Goal: Task Accomplishment & Management: Manage account settings

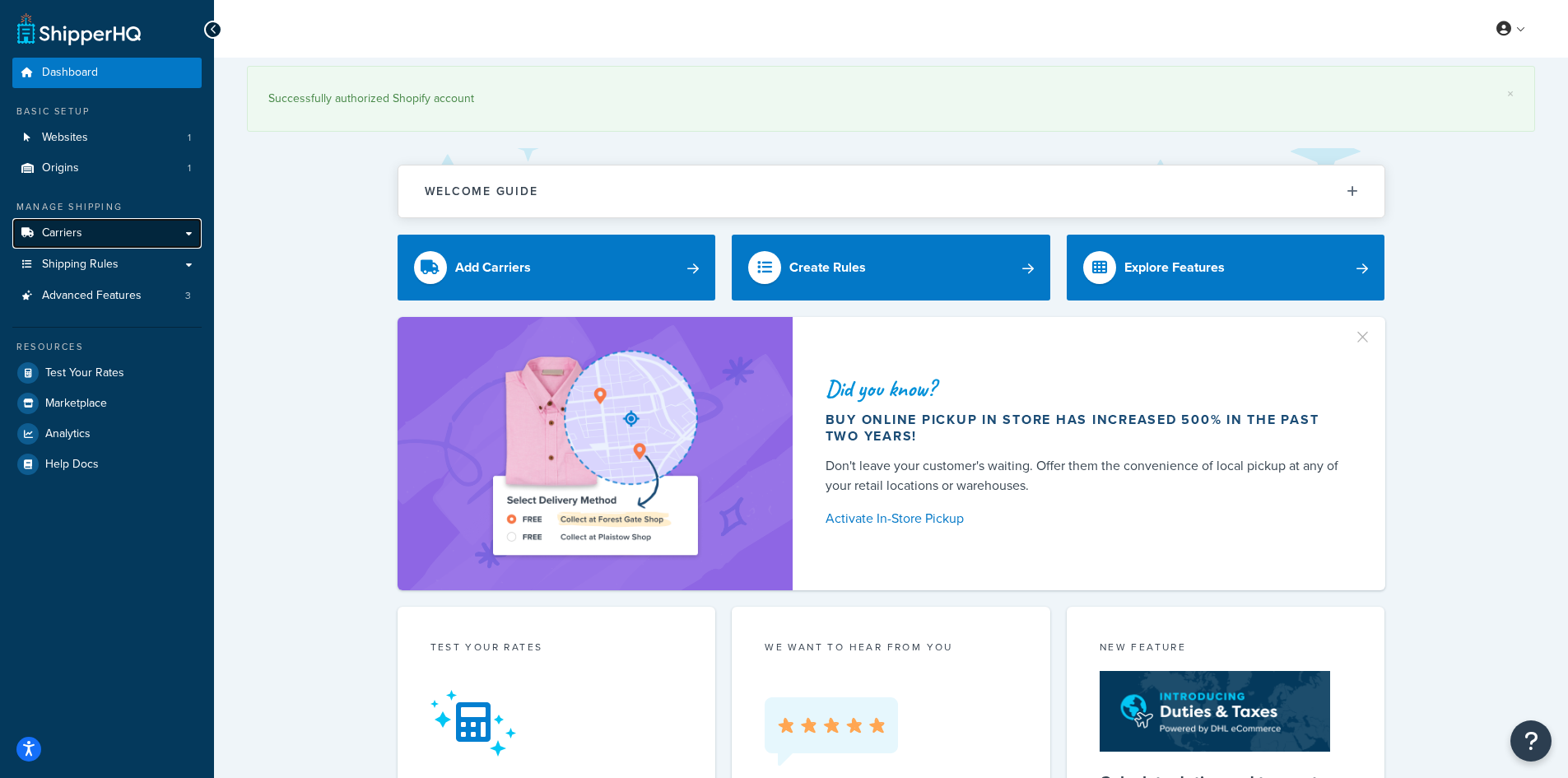
click at [86, 240] on link "Carriers" at bounding box center [106, 234] width 189 height 31
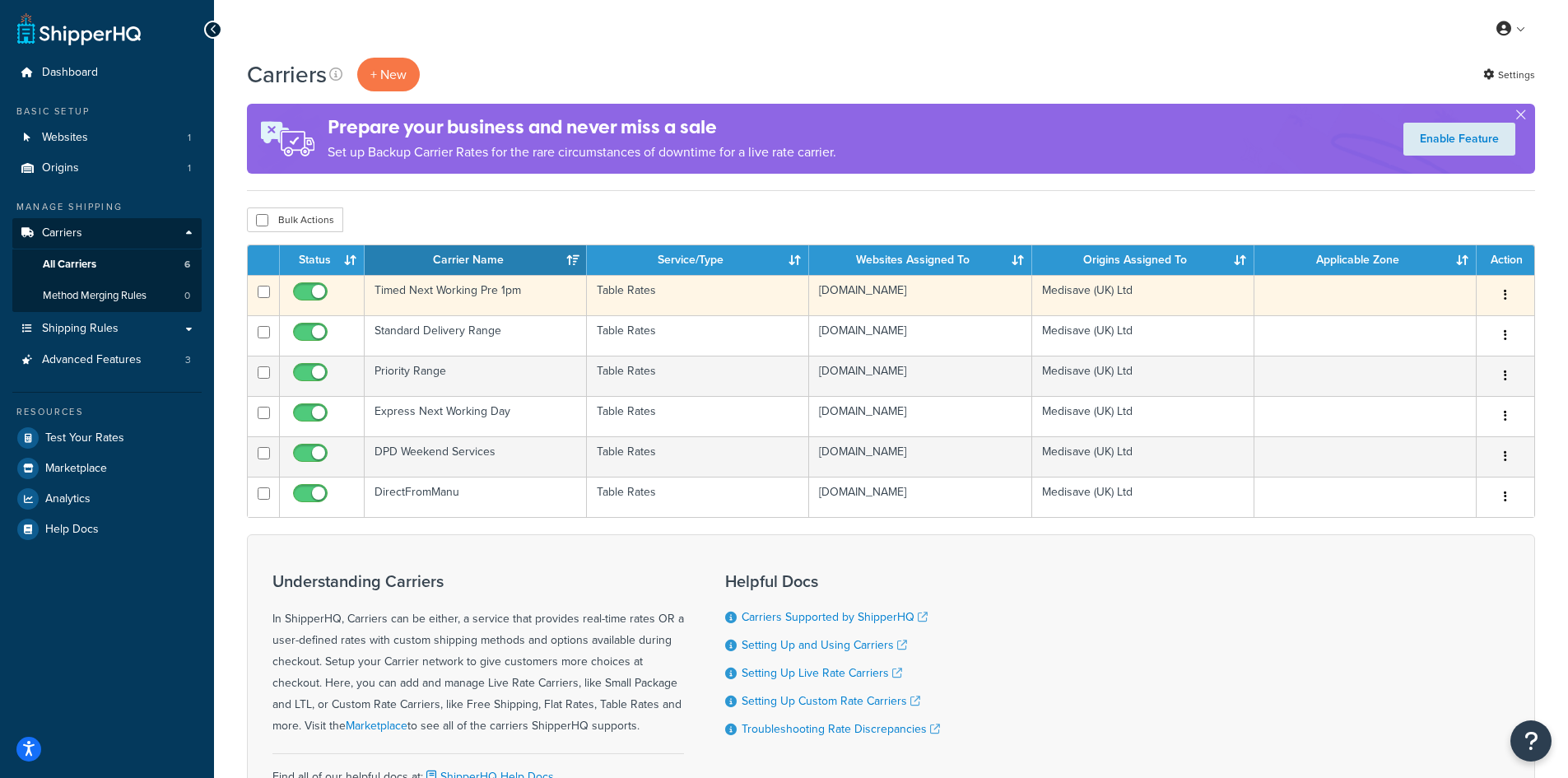
click at [429, 295] on td "Timed Next Working Pre 1pm" at bounding box center [476, 294] width 222 height 40
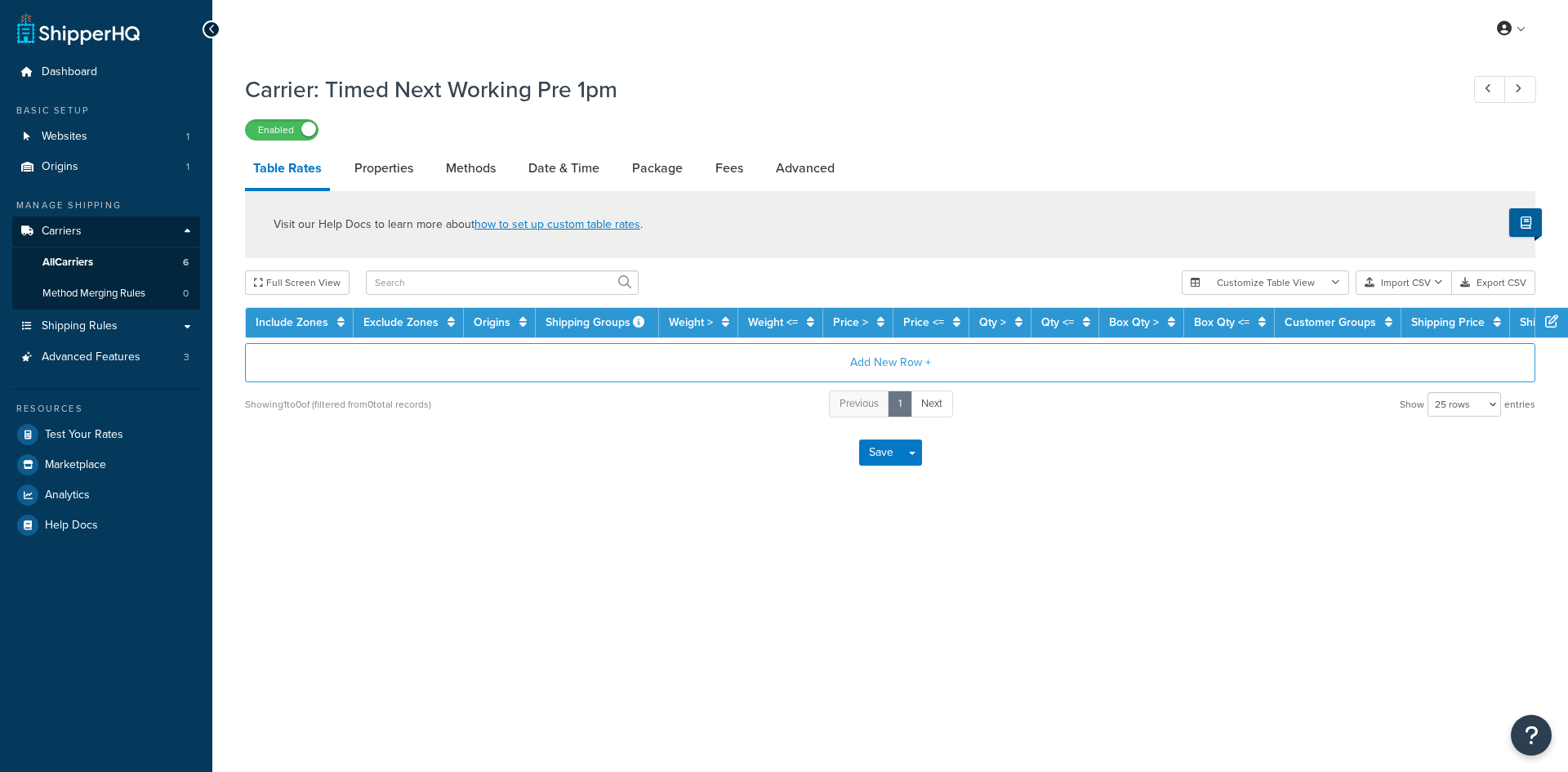
select select "25"
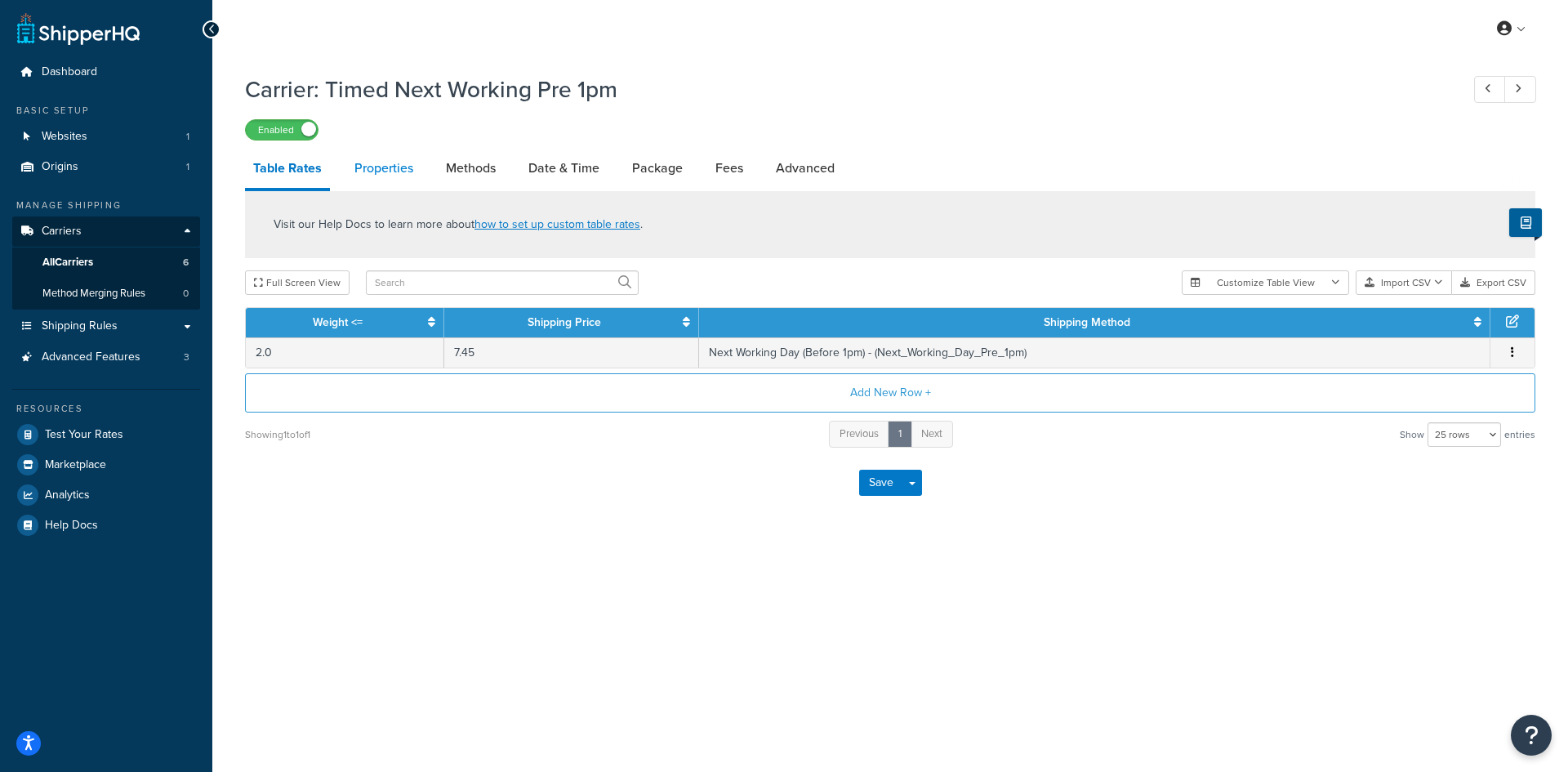
click at [396, 172] on link "Properties" at bounding box center [384, 168] width 76 height 39
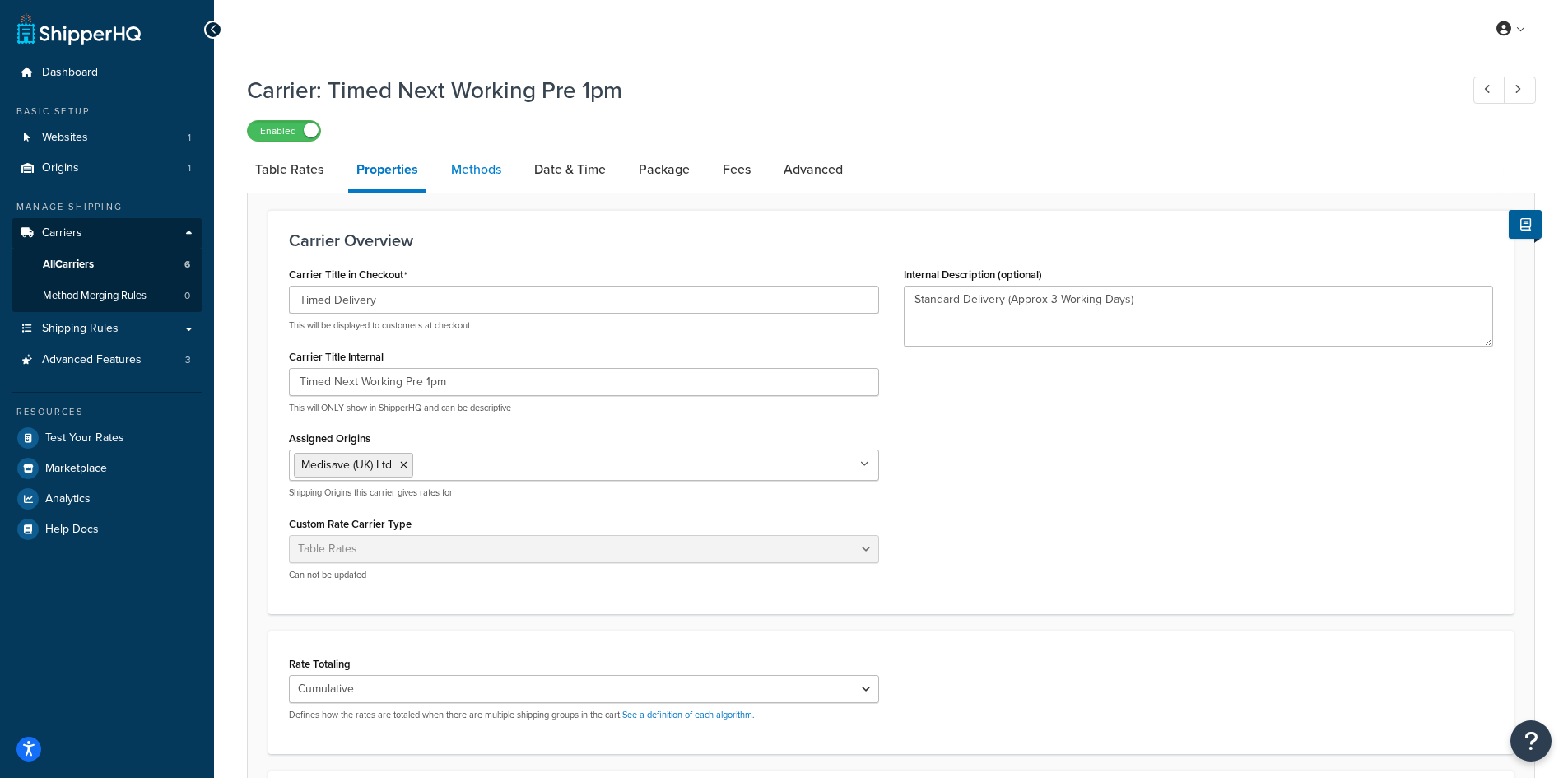
click at [479, 175] on link "Methods" at bounding box center [476, 169] width 67 height 39
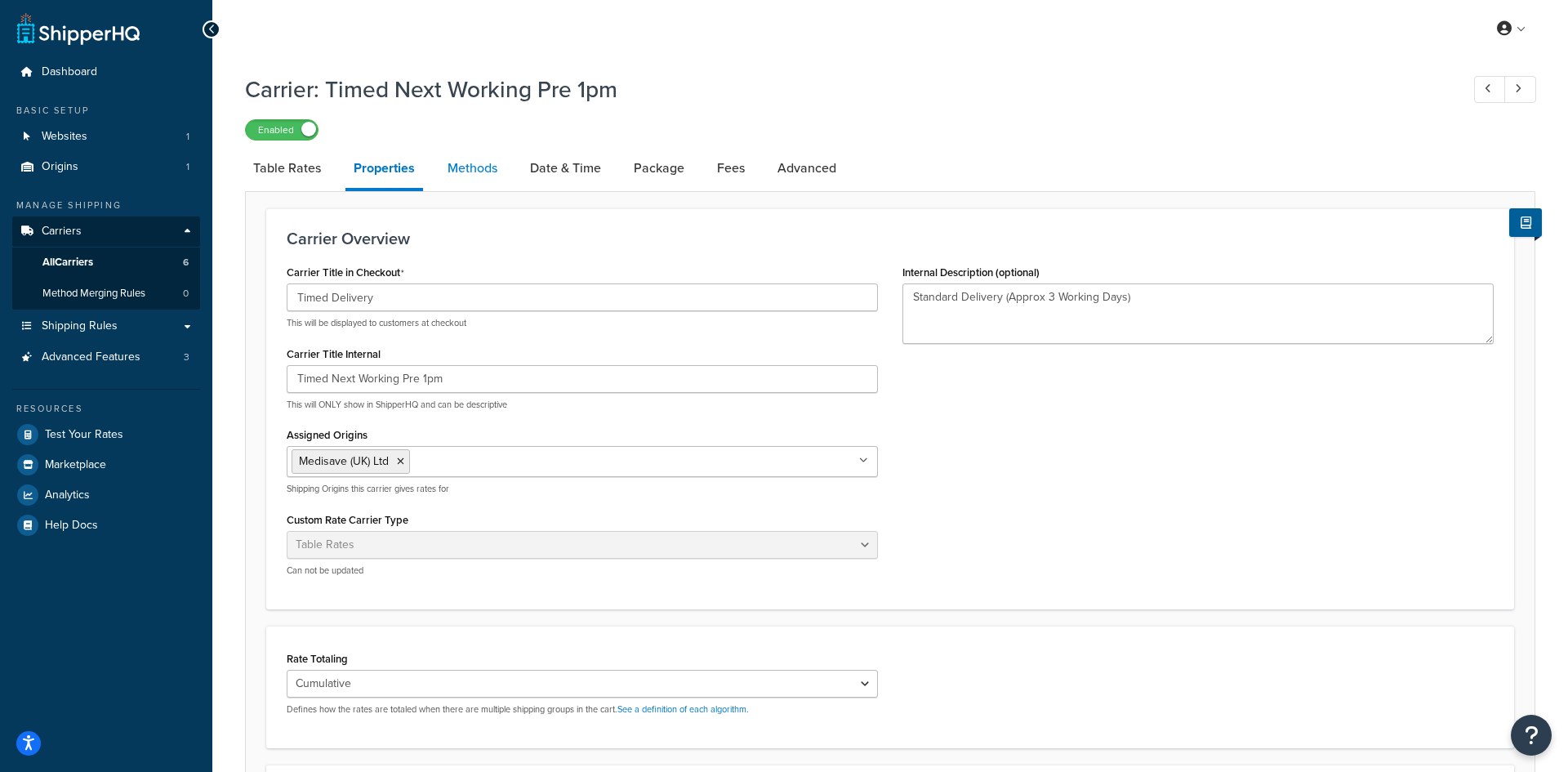
select select "25"
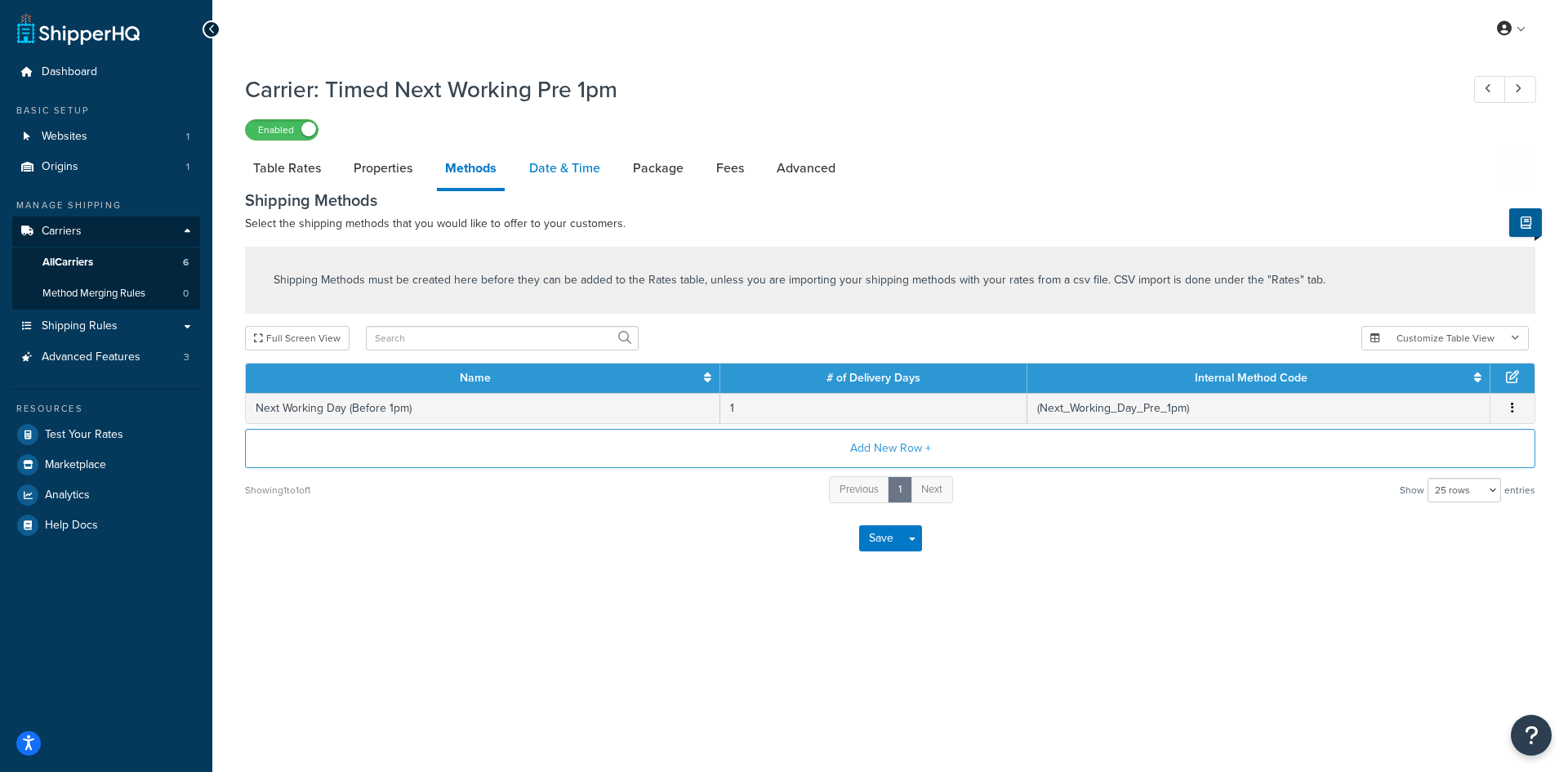
click at [573, 168] on link "Date & Time" at bounding box center [565, 168] width 87 height 39
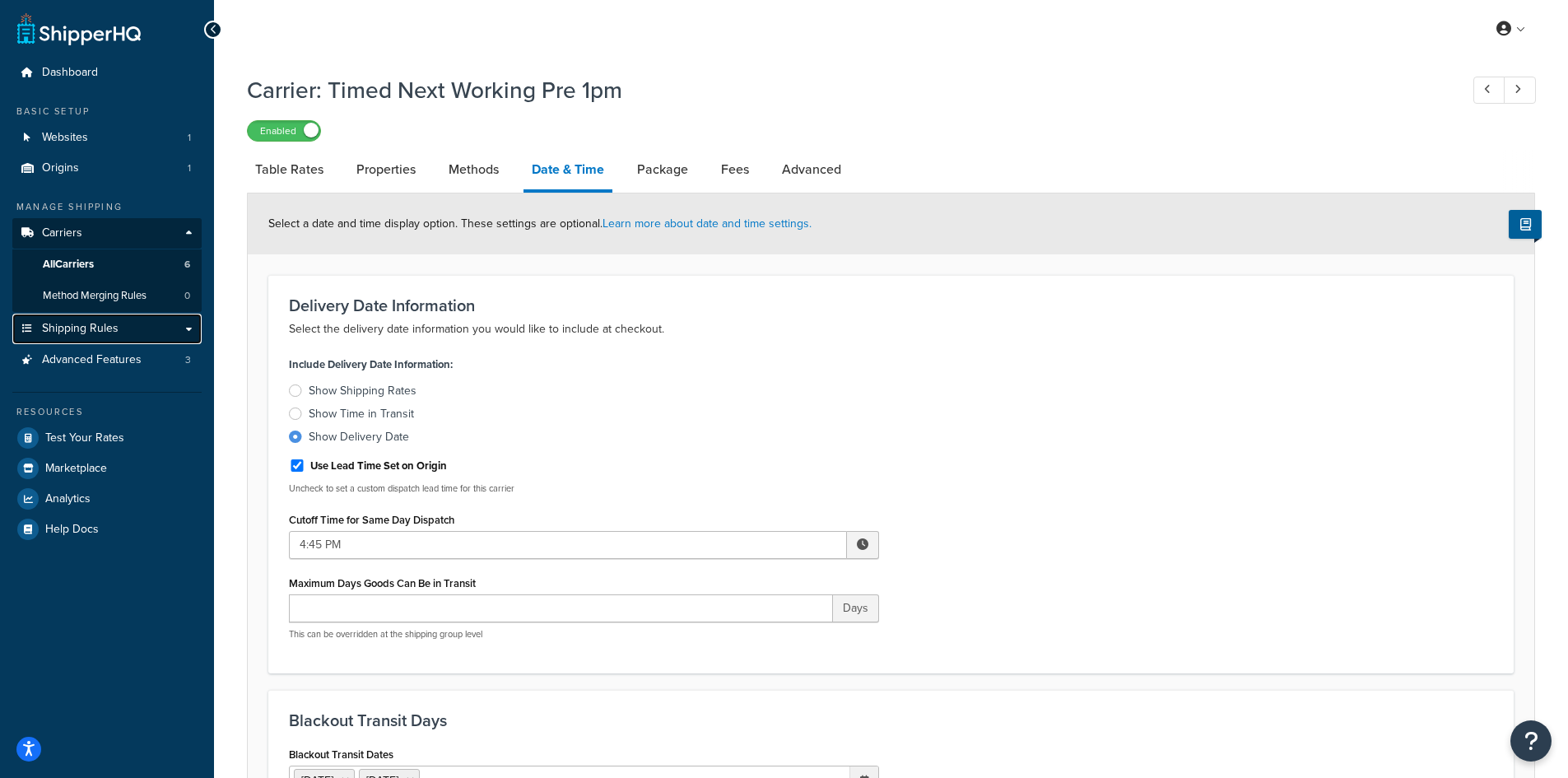
click at [103, 326] on span "Shipping Rules" at bounding box center [80, 329] width 76 height 14
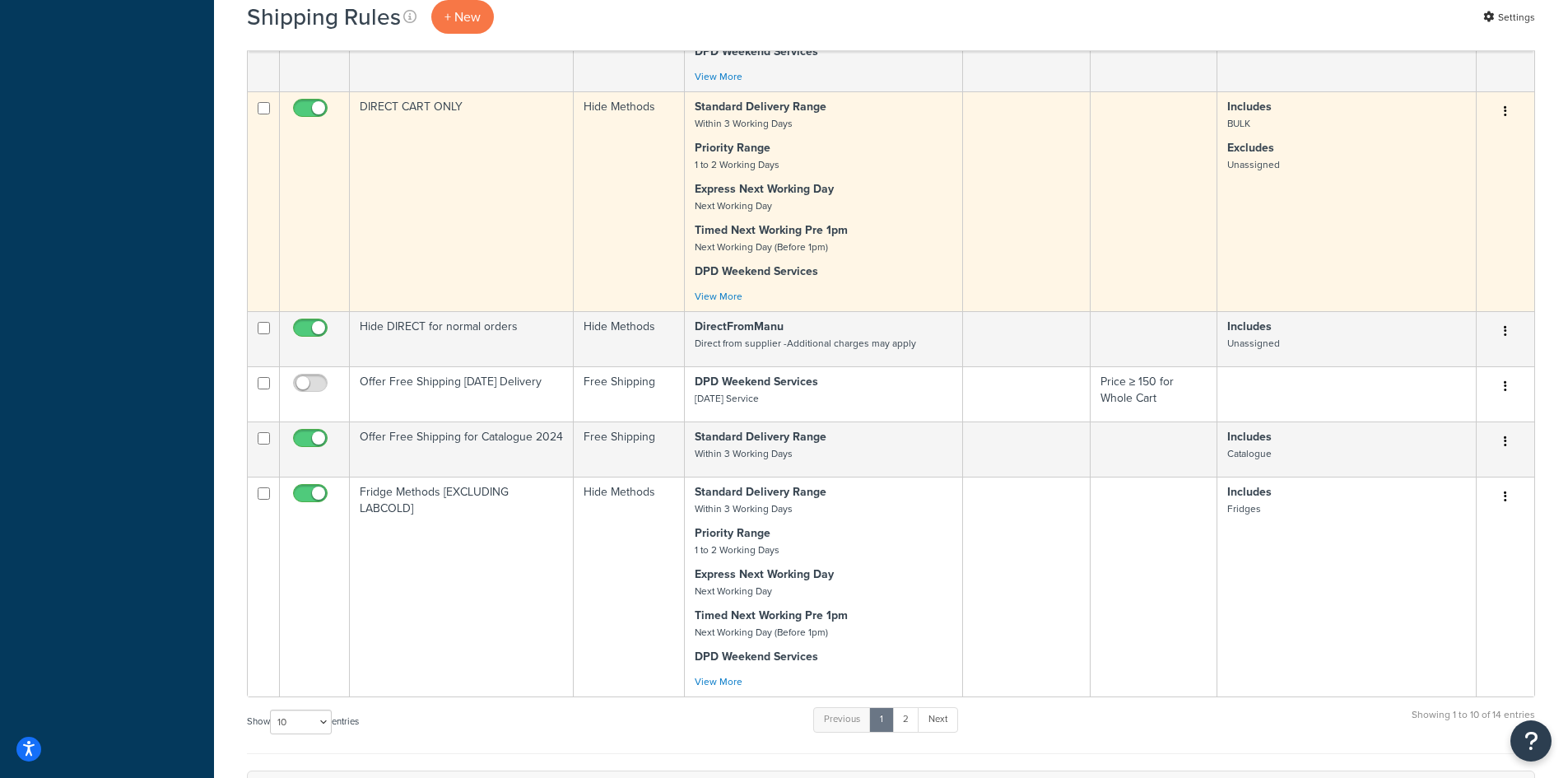
scroll to position [823, 0]
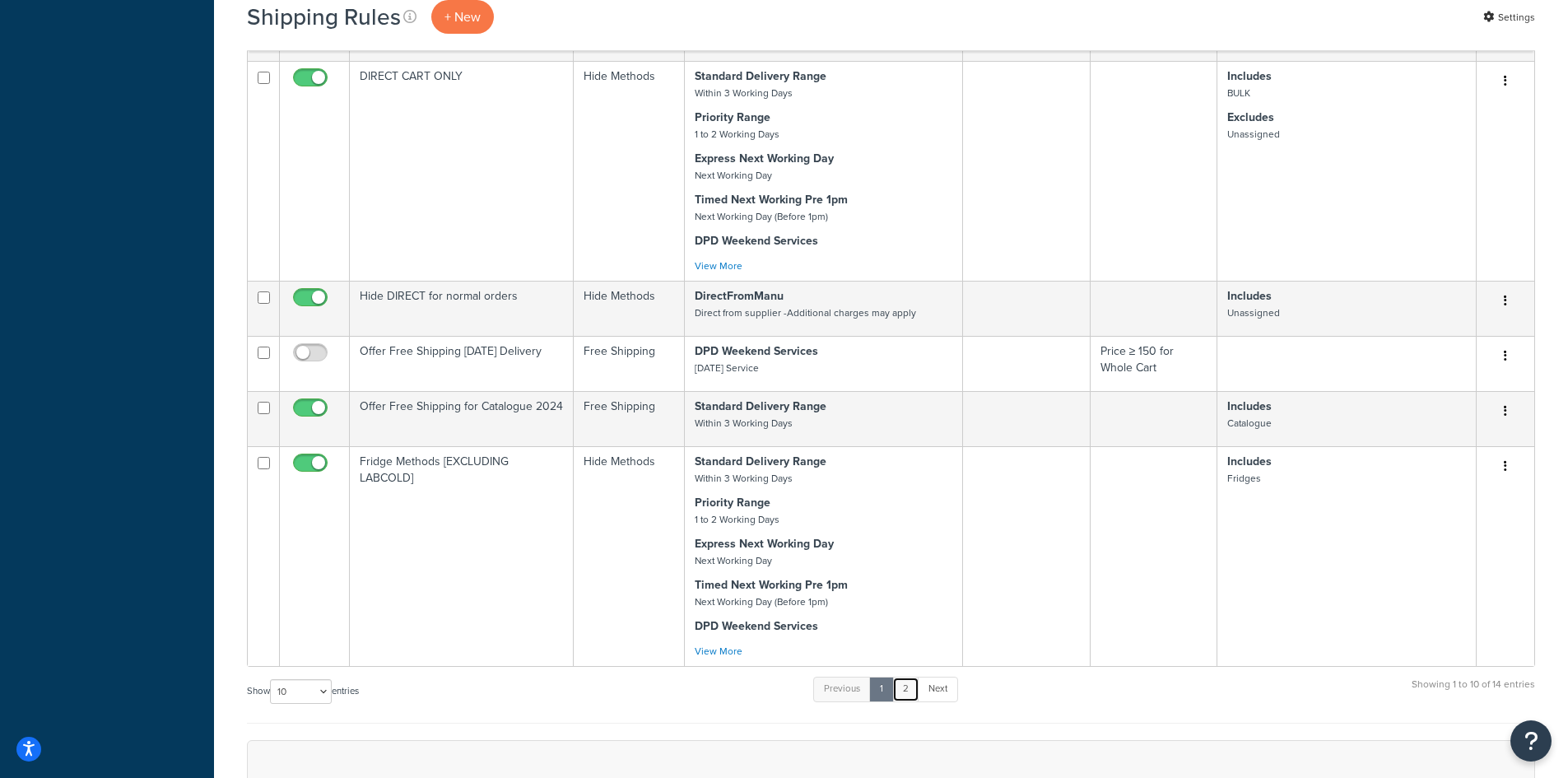
click at [914, 682] on link "2" at bounding box center [906, 689] width 27 height 25
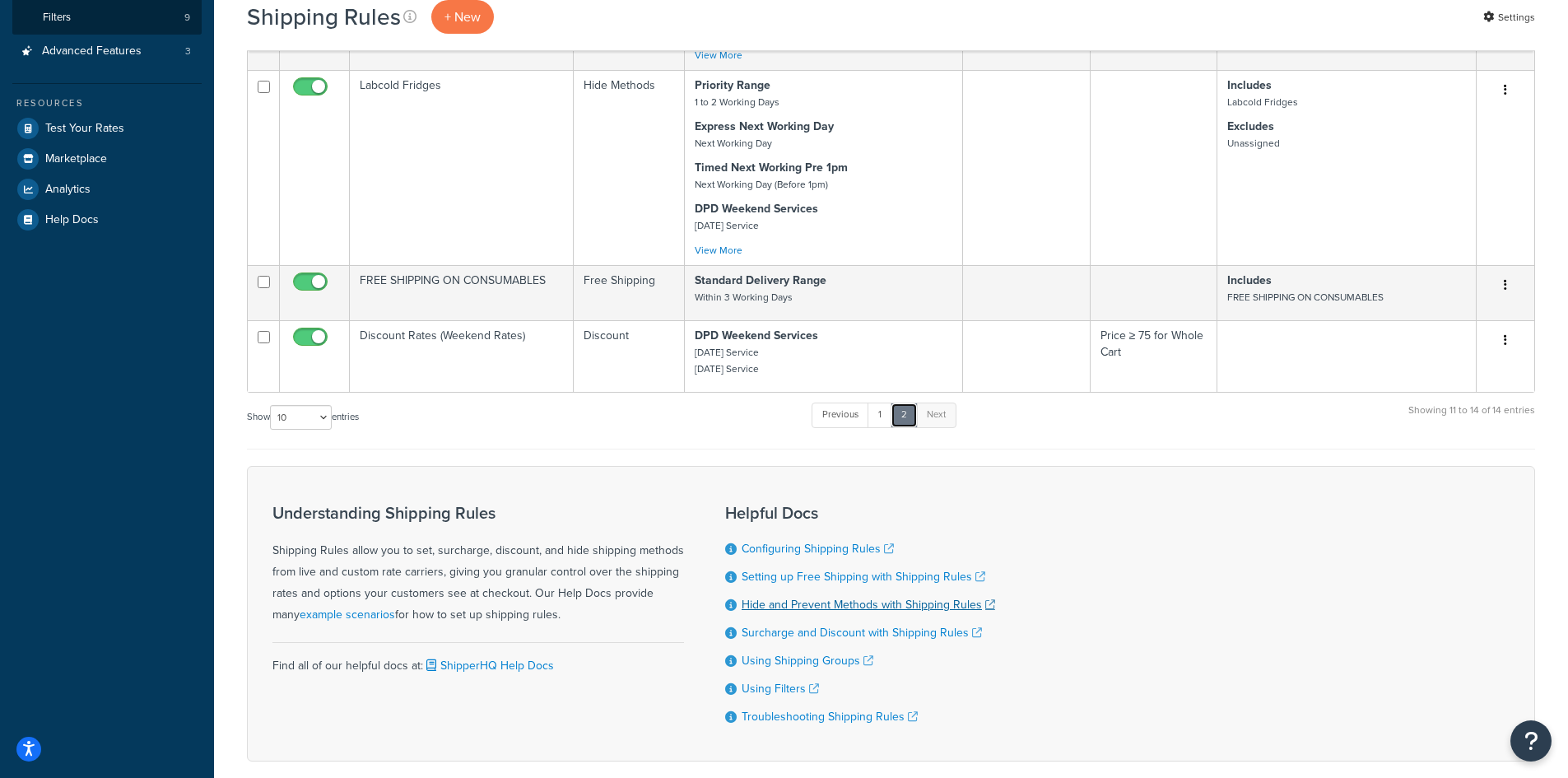
scroll to position [412, 0]
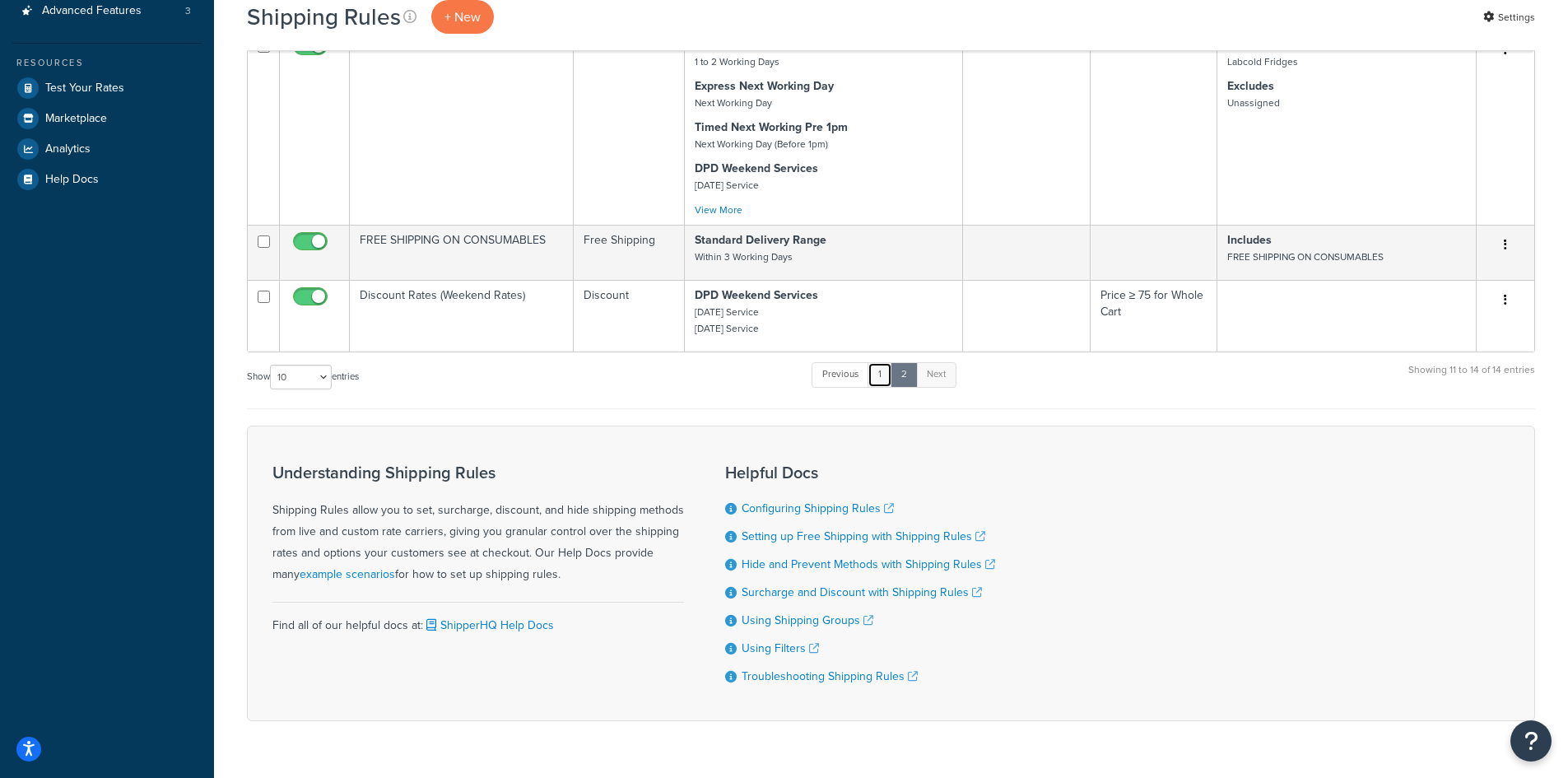
click at [878, 376] on link "1" at bounding box center [879, 374] width 25 height 25
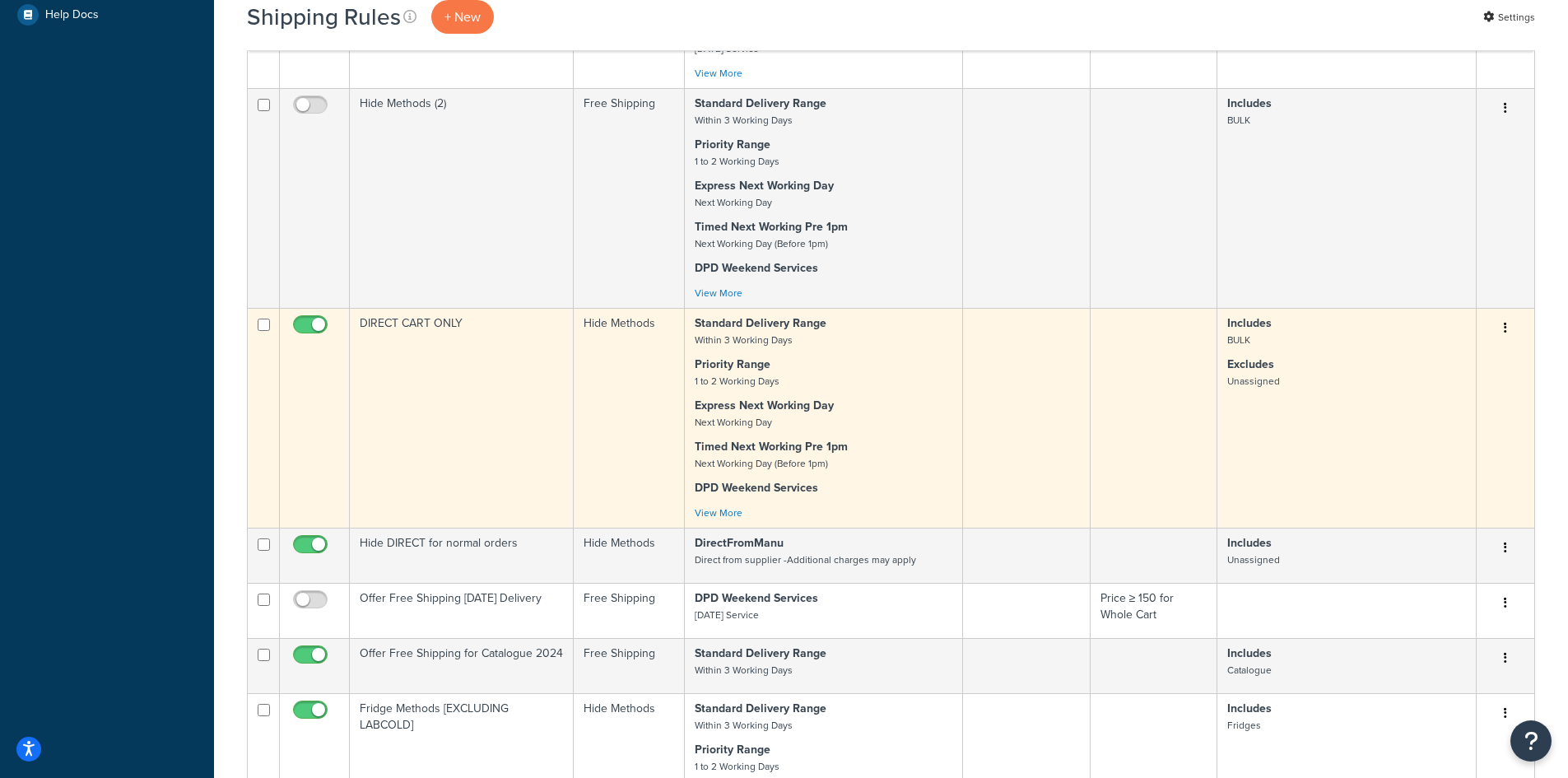
scroll to position [989, 0]
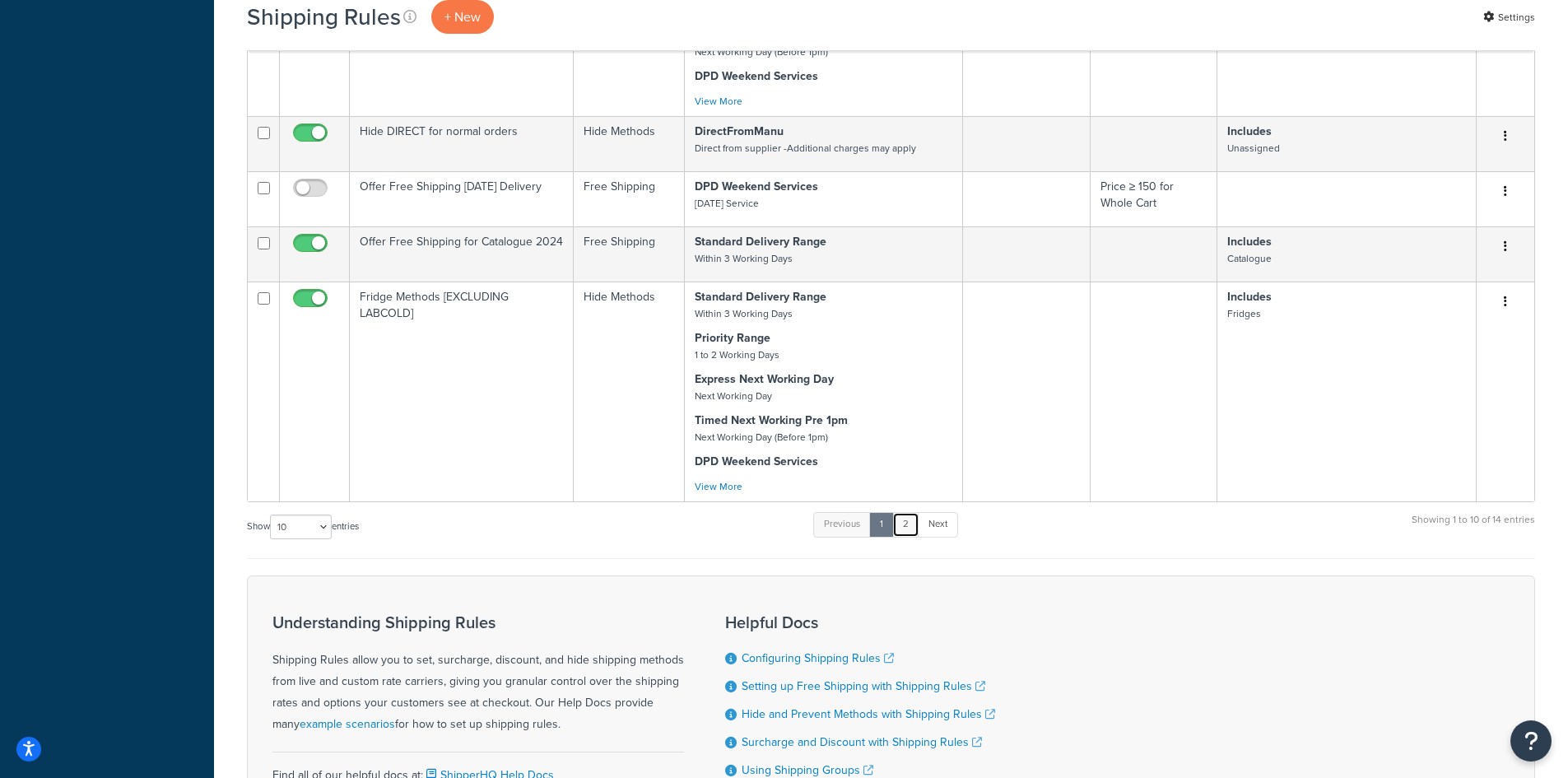
click at [912, 529] on link "2" at bounding box center [906, 524] width 27 height 25
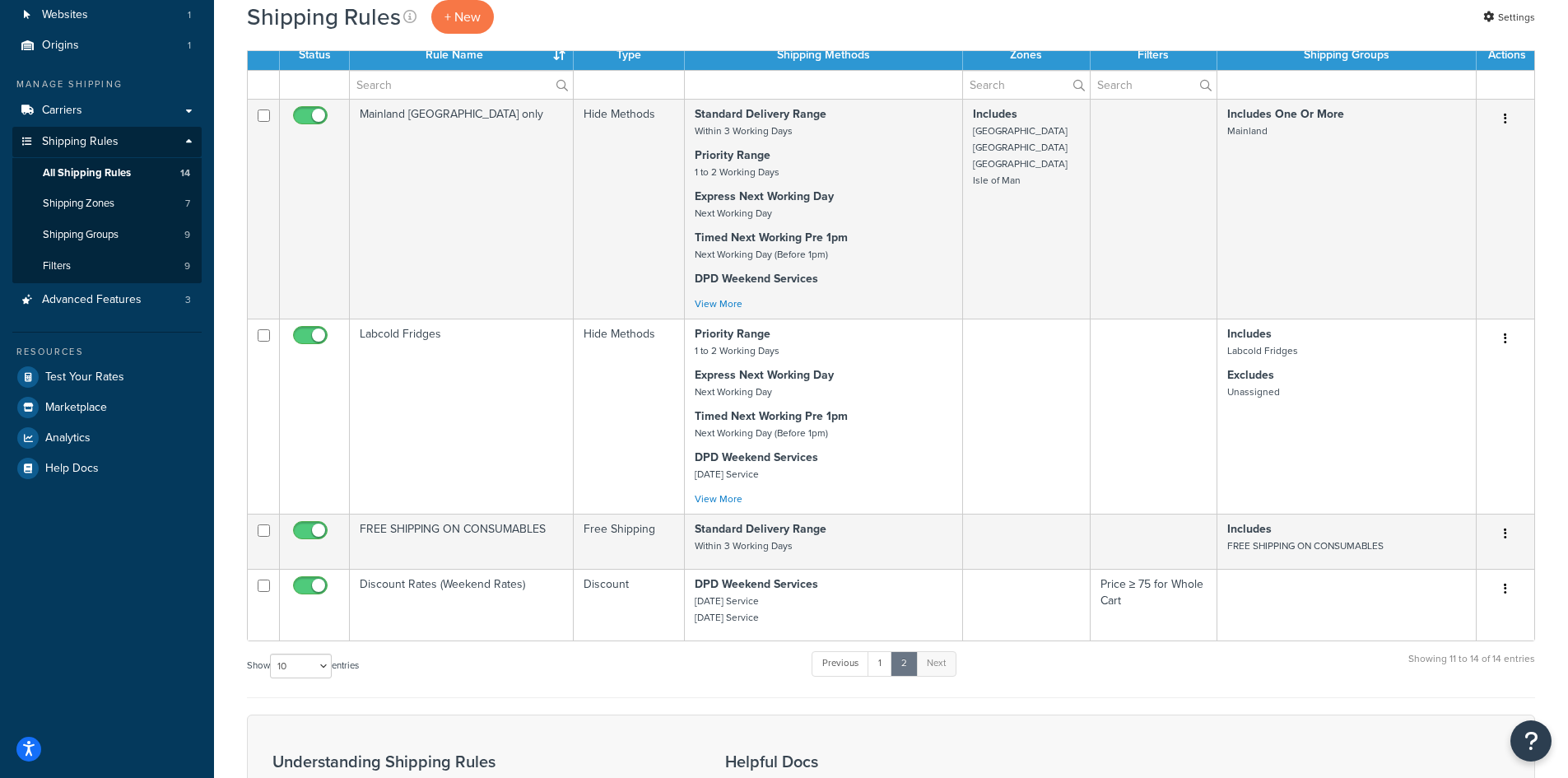
scroll to position [0, 0]
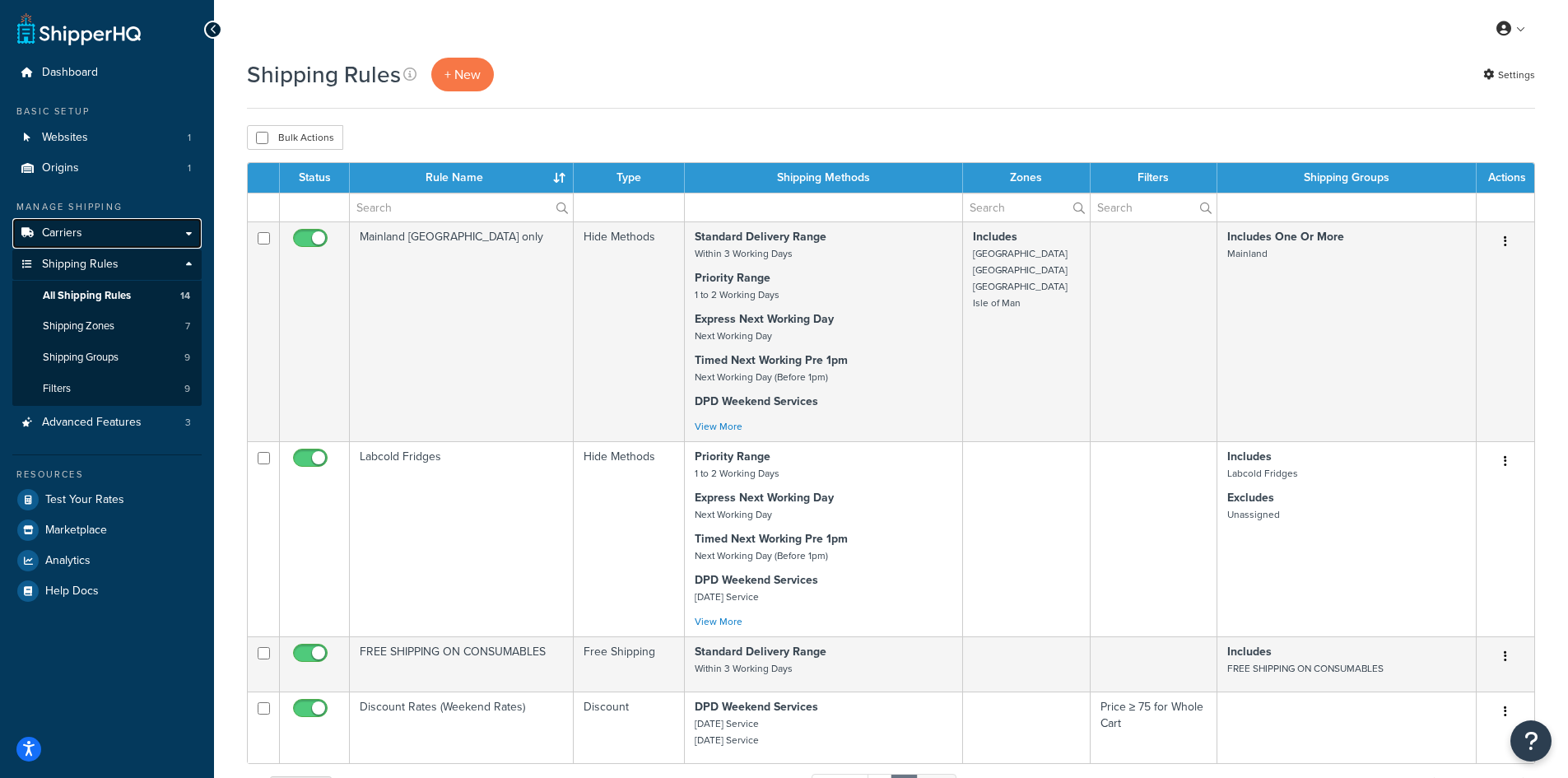
click at [100, 235] on link "Carriers" at bounding box center [106, 234] width 189 height 31
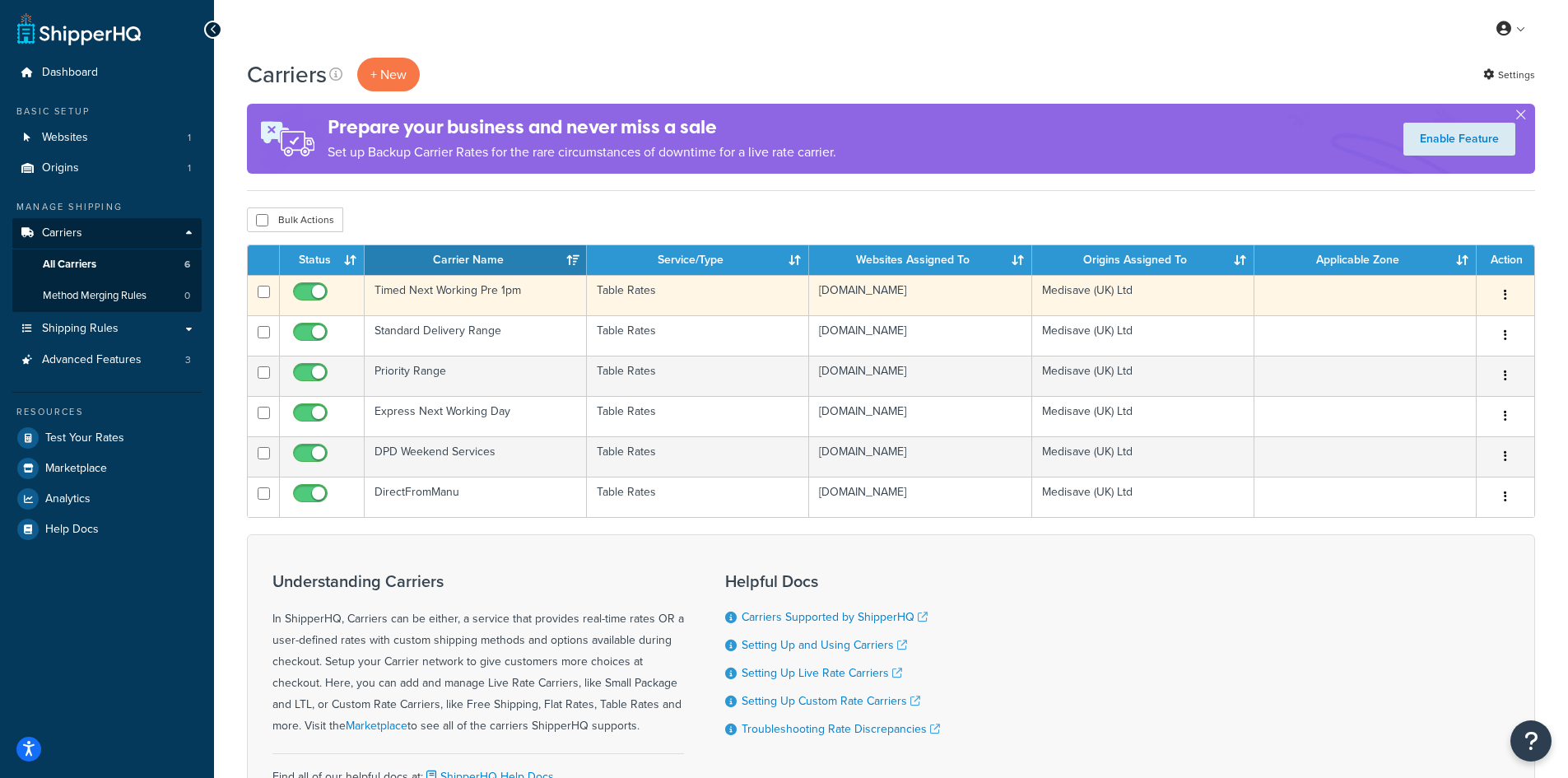
click at [409, 292] on td "Timed Next Working Pre 1pm" at bounding box center [476, 294] width 222 height 40
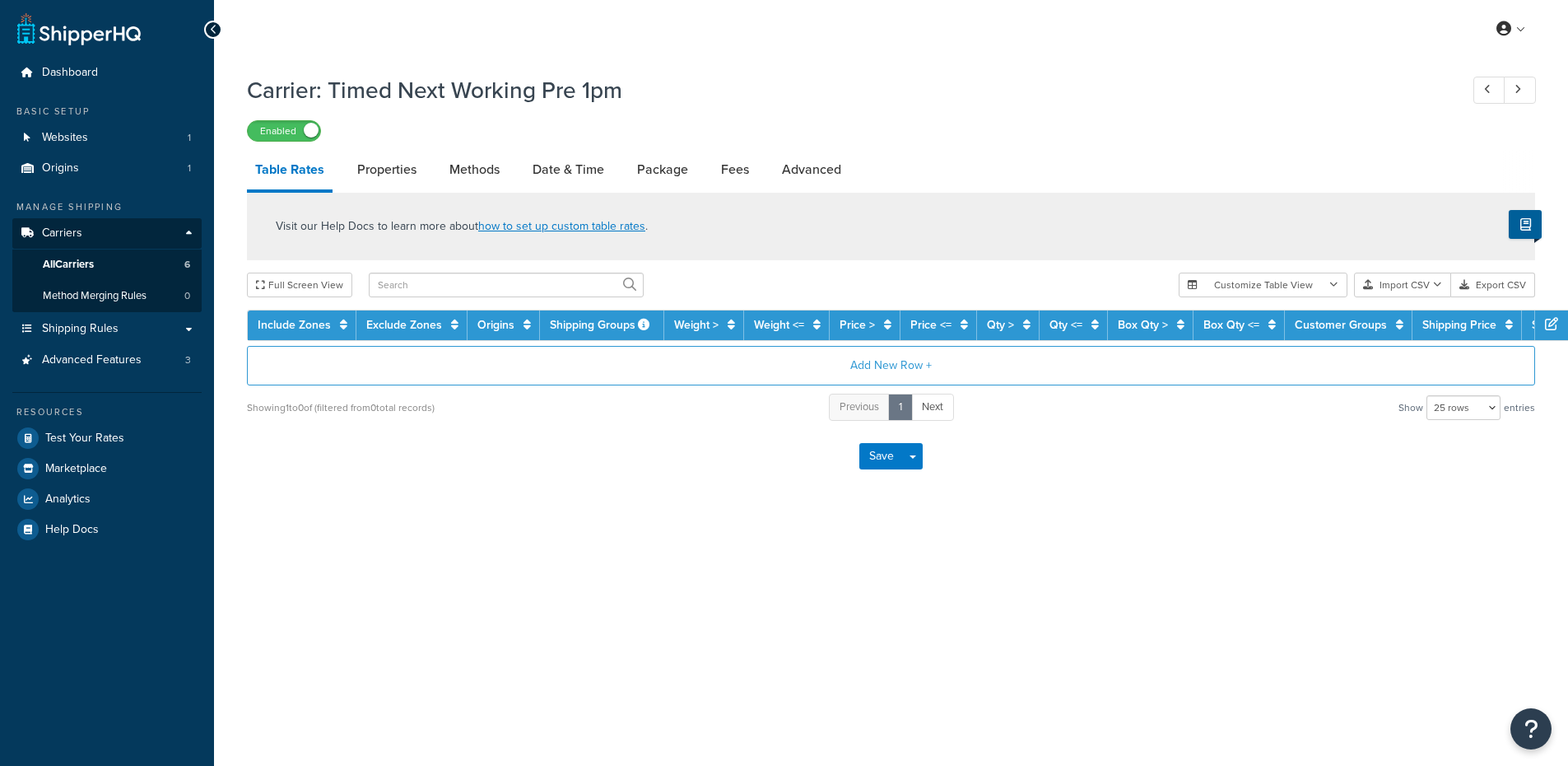
select select "25"
